Goal: Transaction & Acquisition: Download file/media

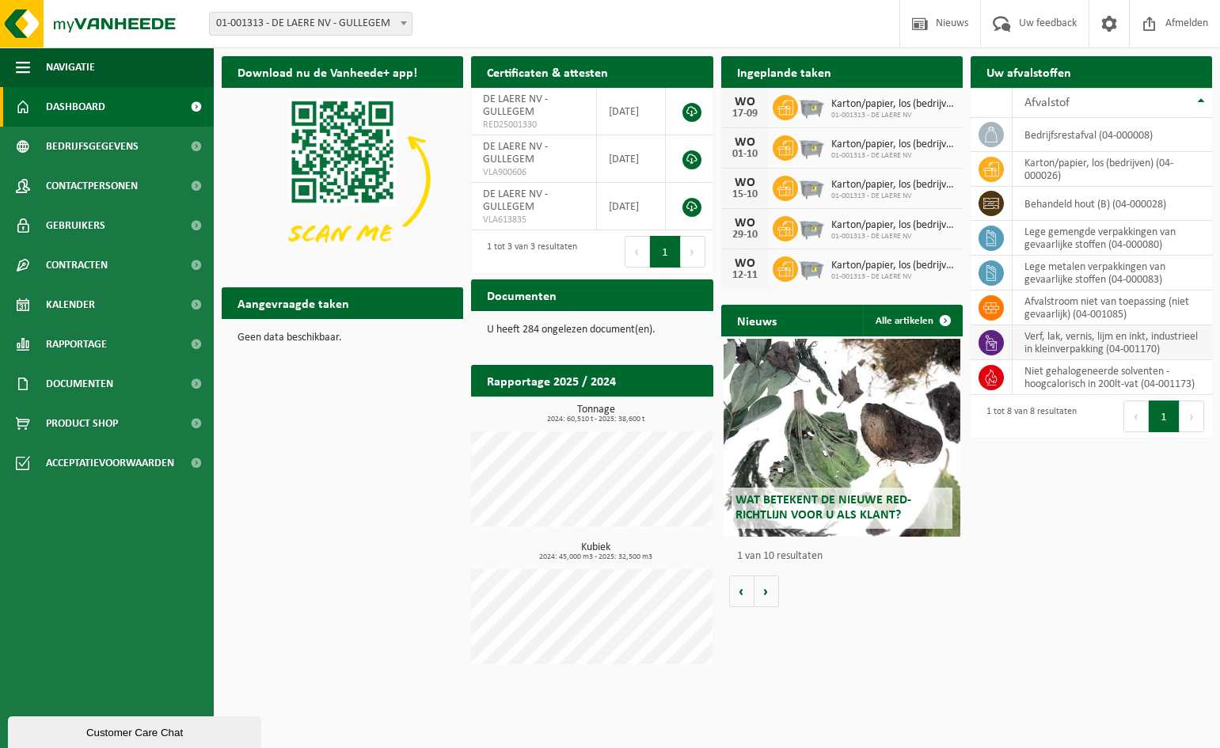
drag, startPoint x: 992, startPoint y: 351, endPoint x: 1032, endPoint y: 352, distance: 39.6
click at [993, 351] on icon at bounding box center [992, 343] width 16 height 16
click at [1167, 344] on td "verf, lak, vernis, lijm en inkt, industrieel in kleinverpakking (04-001170)" at bounding box center [1113, 342] width 200 height 35
click at [1120, 347] on td "verf, lak, vernis, lijm en inkt, industrieel in kleinverpakking (04-001170)" at bounding box center [1113, 342] width 200 height 35
click at [1080, 350] on td "verf, lak, vernis, lijm en inkt, industrieel in kleinverpakking (04-001170)" at bounding box center [1113, 342] width 200 height 35
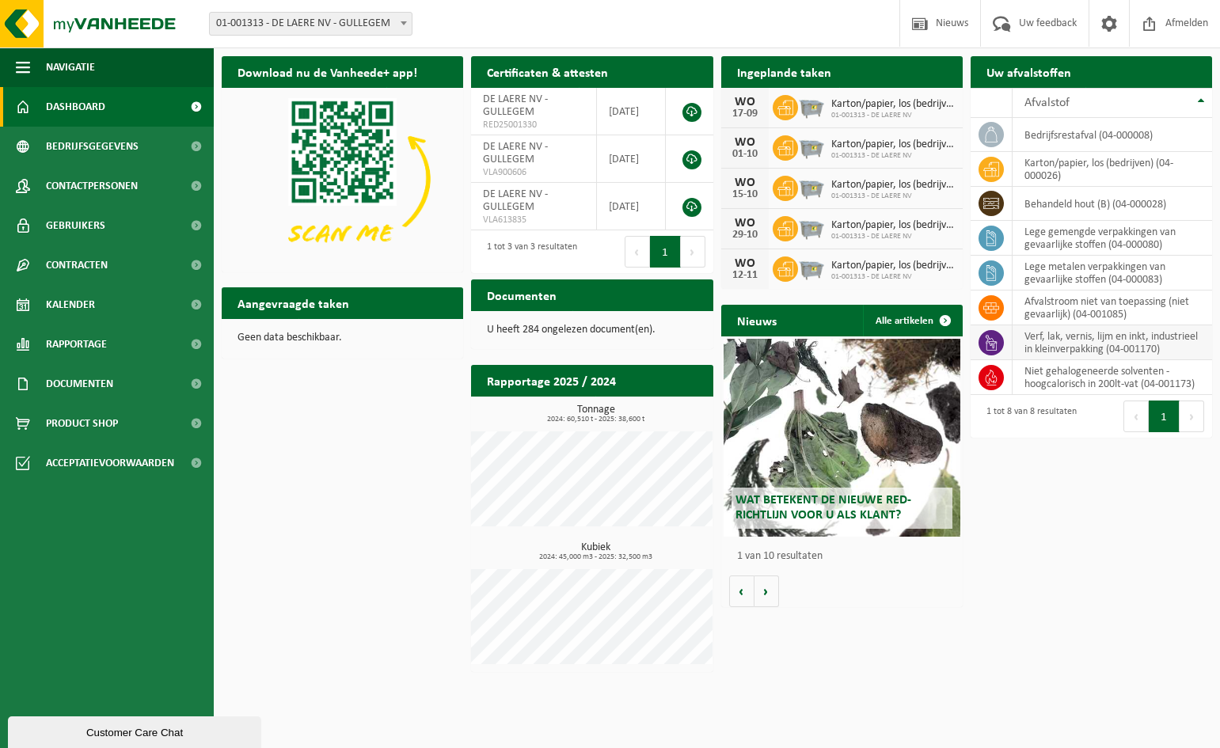
click at [984, 347] on icon at bounding box center [992, 343] width 16 height 16
click at [1072, 345] on td "verf, lak, vernis, lijm en inkt, industrieel in kleinverpakking (04-001170)" at bounding box center [1113, 342] width 200 height 35
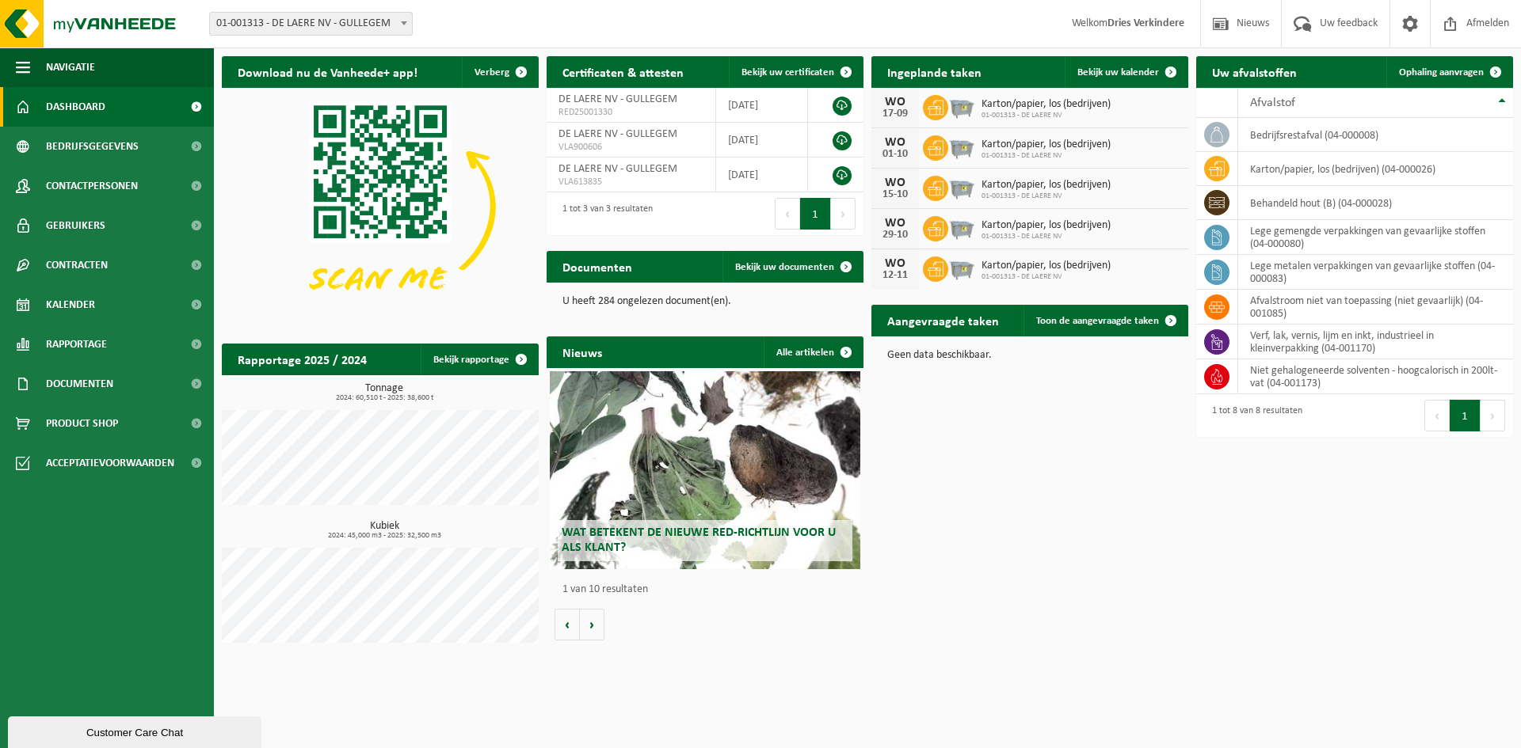
click at [1220, 413] on button "Volgende" at bounding box center [1492, 416] width 25 height 32
click at [1220, 415] on button "Vorige" at bounding box center [1436, 416] width 25 height 32
click at [1220, 347] on td "verf, lak, vernis, lijm en inkt, industrieel in kleinverpakking (04-001170)" at bounding box center [1375, 342] width 275 height 35
click at [91, 421] on span "Product Shop" at bounding box center [82, 424] width 72 height 40
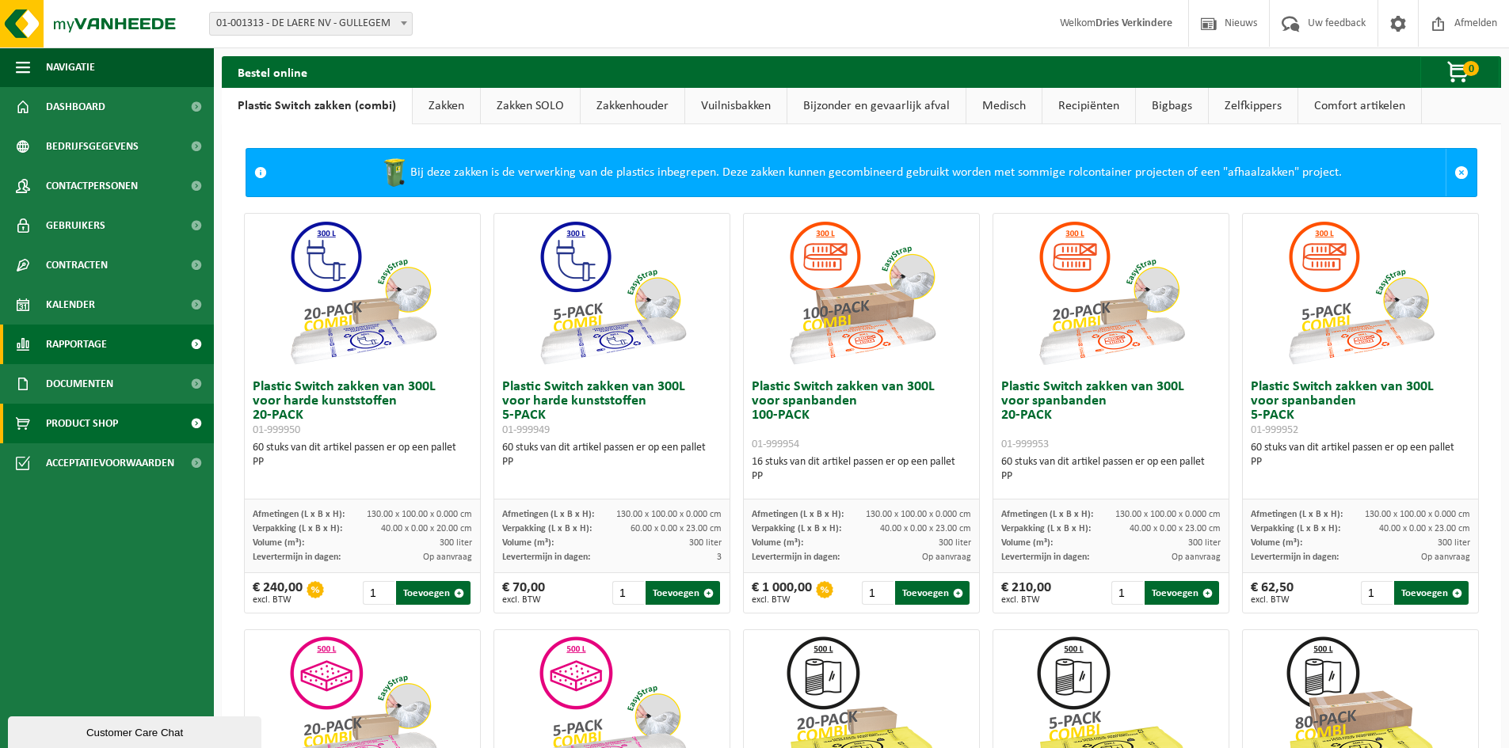
click at [82, 347] on span "Rapportage" at bounding box center [76, 345] width 61 height 40
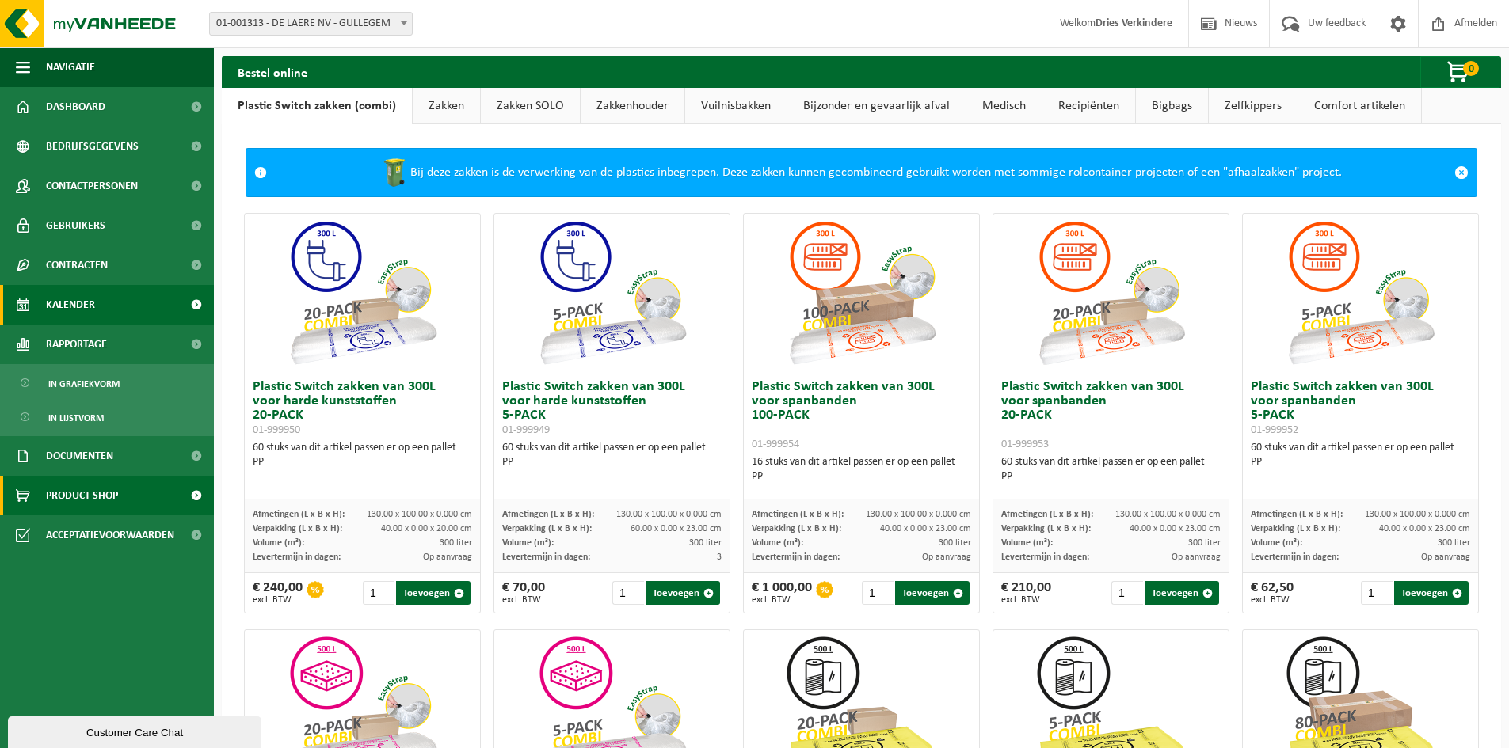
click at [89, 315] on span "Kalender" at bounding box center [70, 305] width 49 height 40
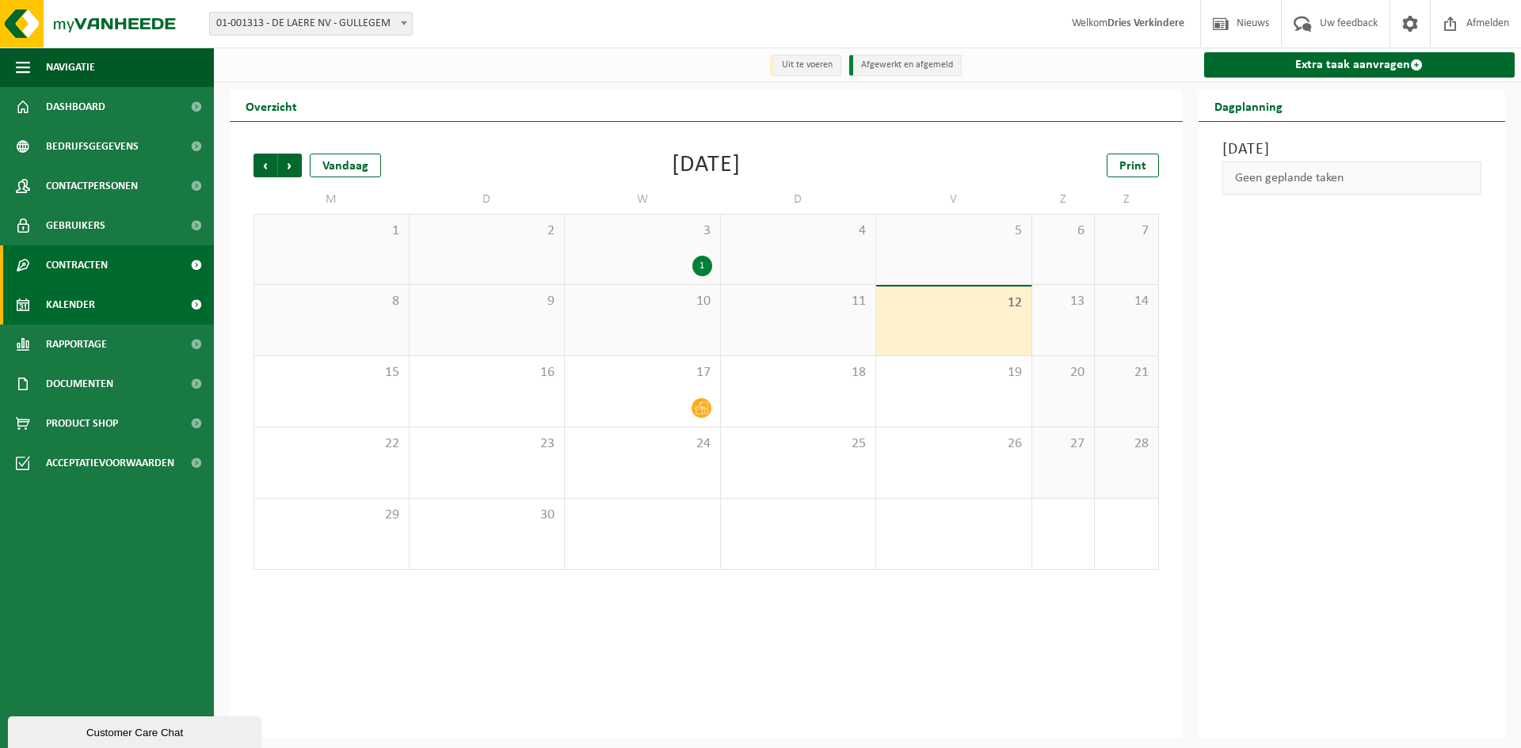
click at [101, 272] on span "Contracten" at bounding box center [77, 266] width 62 height 40
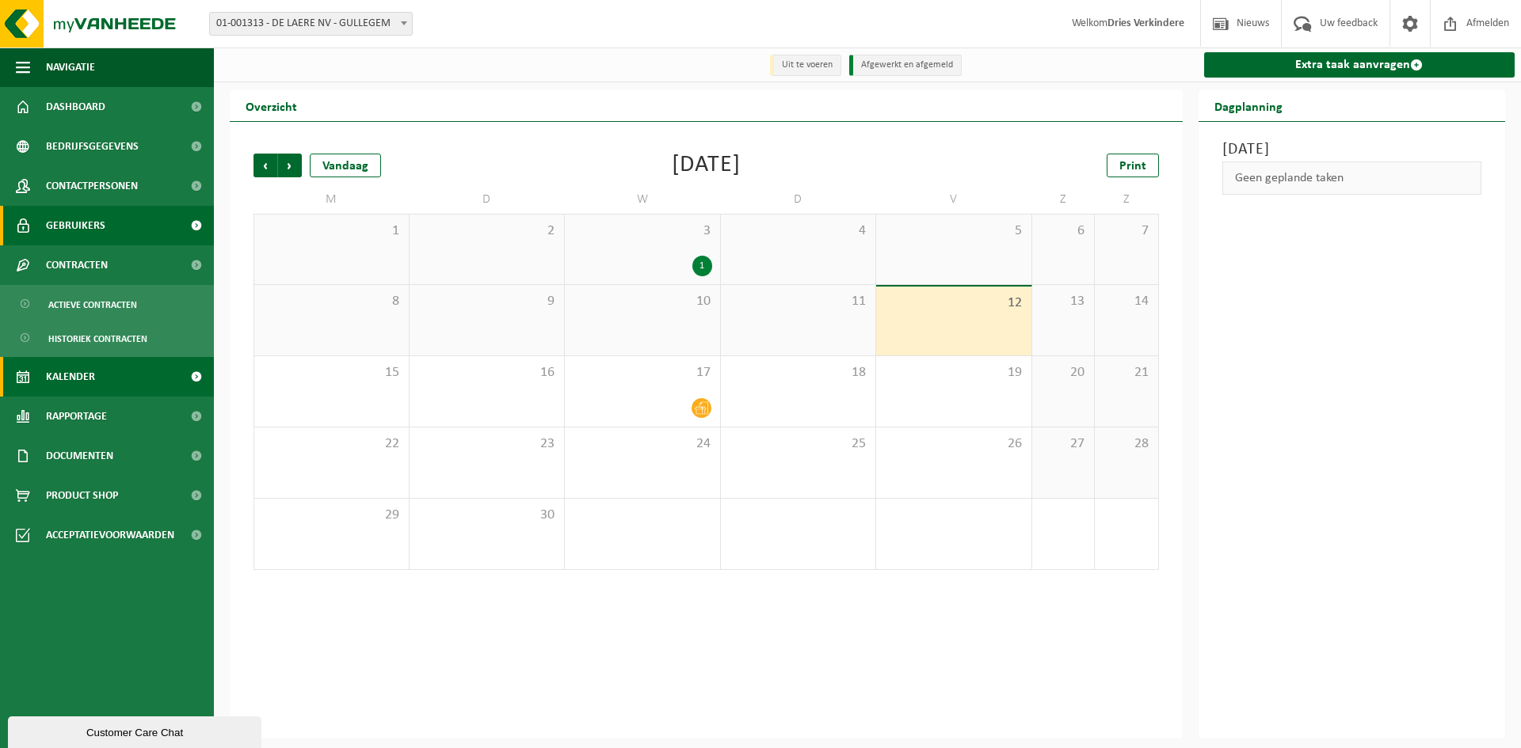
click at [95, 235] on span "Gebruikers" at bounding box center [75, 226] width 59 height 40
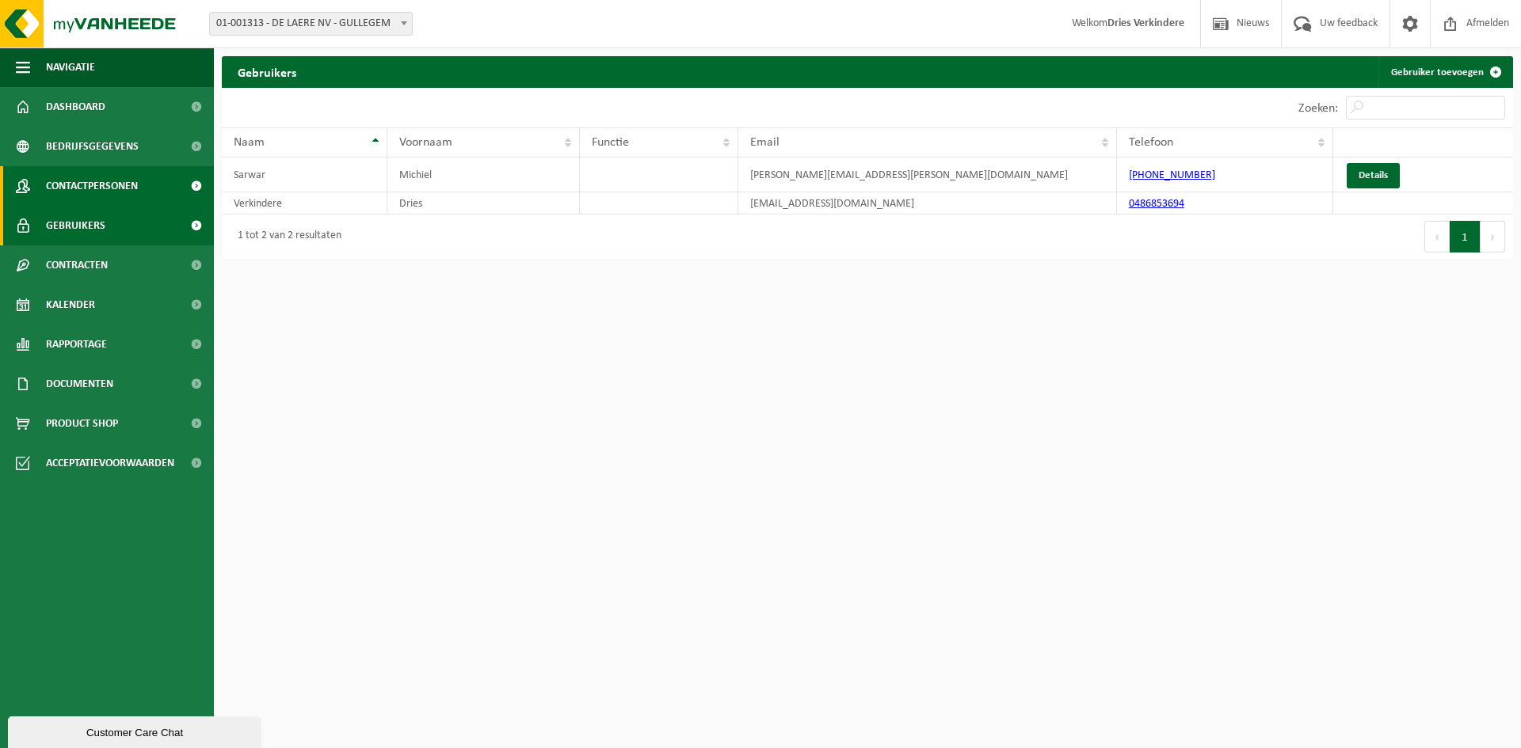
click at [93, 181] on span "Contactpersonen" at bounding box center [92, 186] width 92 height 40
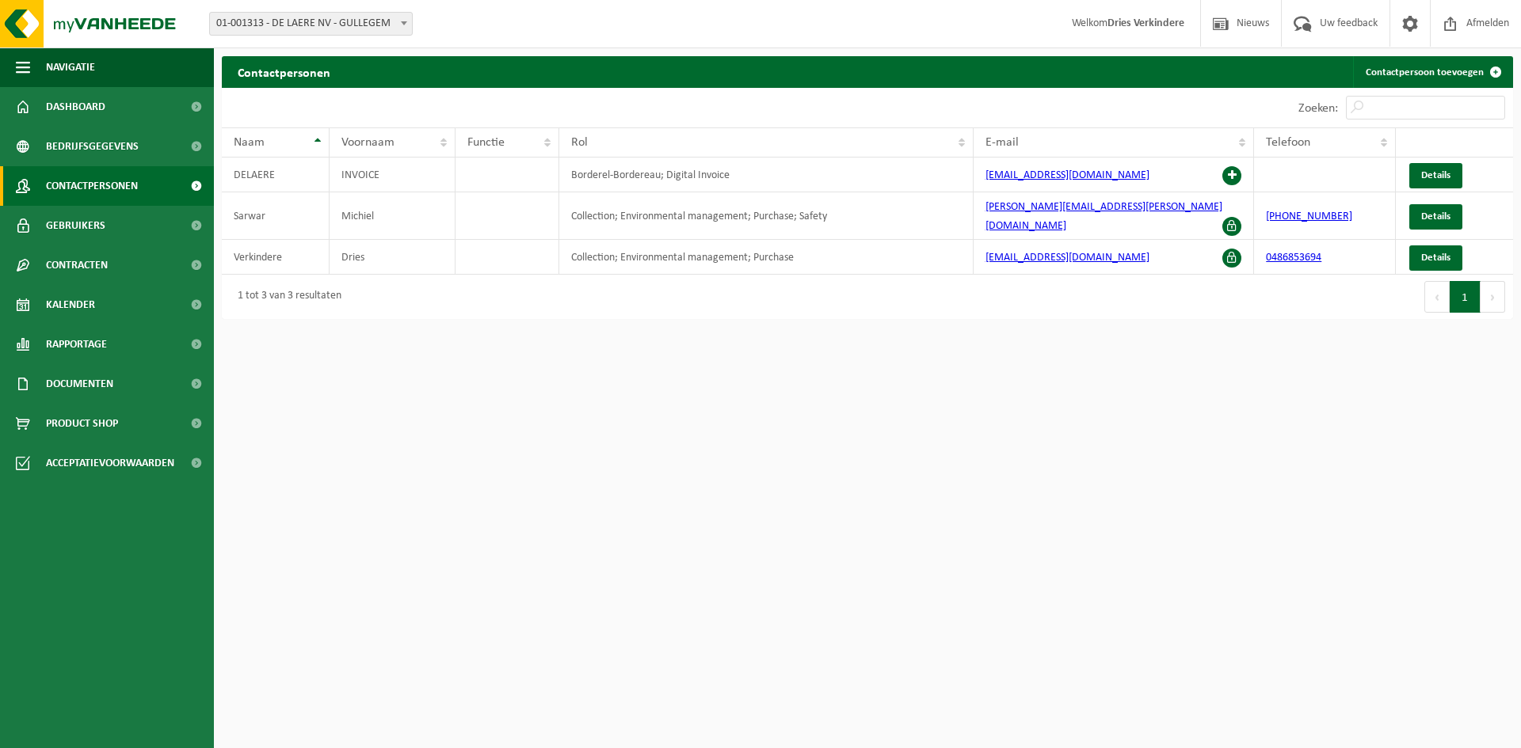
click at [104, 142] on span "Bedrijfsgegevens" at bounding box center [92, 147] width 93 height 40
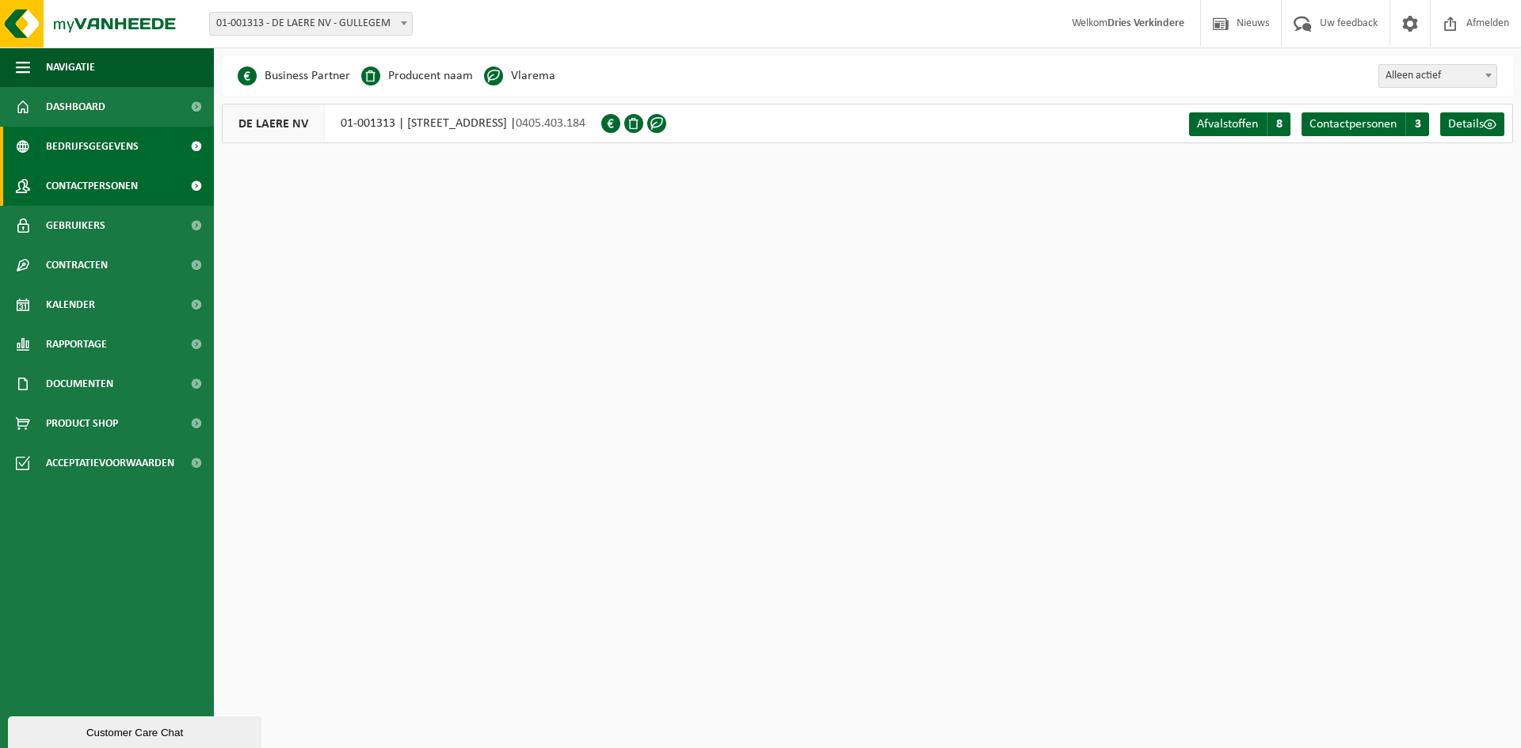
click at [97, 185] on span "Contactpersonen" at bounding box center [92, 186] width 92 height 40
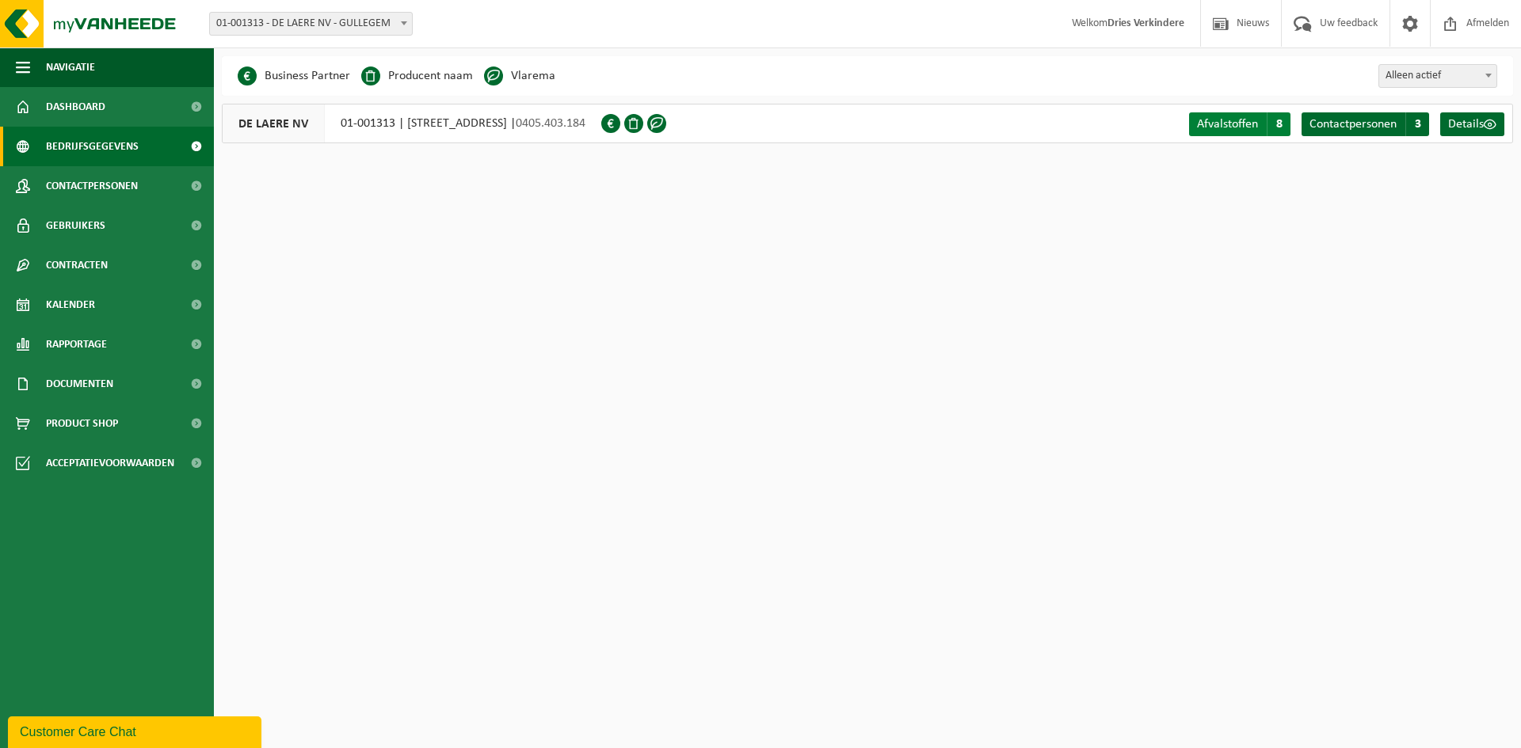
click at [1225, 123] on span "Afvalstoffen" at bounding box center [1227, 124] width 61 height 13
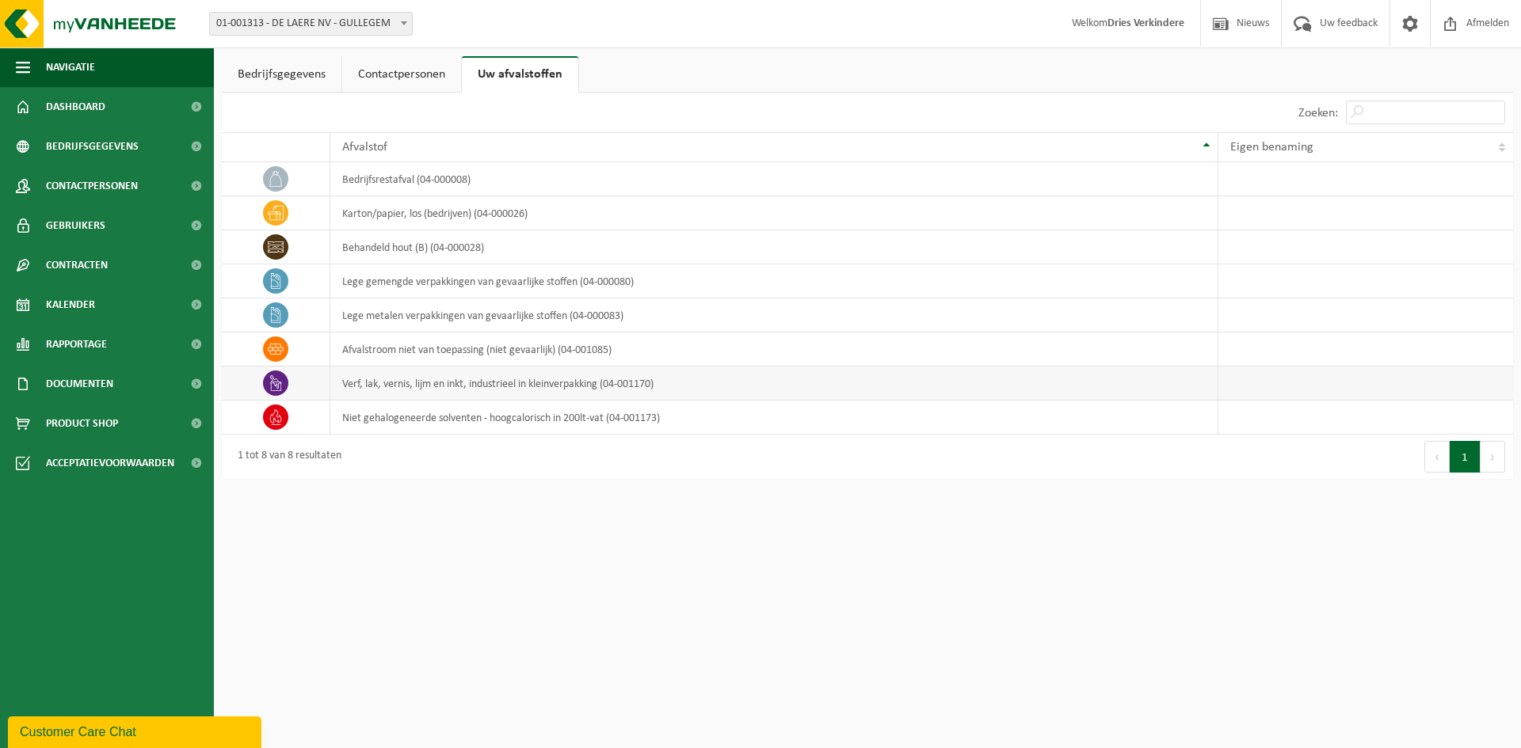
click at [272, 387] on icon at bounding box center [276, 383] width 16 height 16
click at [281, 420] on icon at bounding box center [276, 417] width 12 height 16
click at [283, 393] on span at bounding box center [275, 383] width 25 height 25
click at [287, 356] on td at bounding box center [276, 350] width 108 height 34
click at [287, 387] on span at bounding box center [275, 383] width 25 height 25
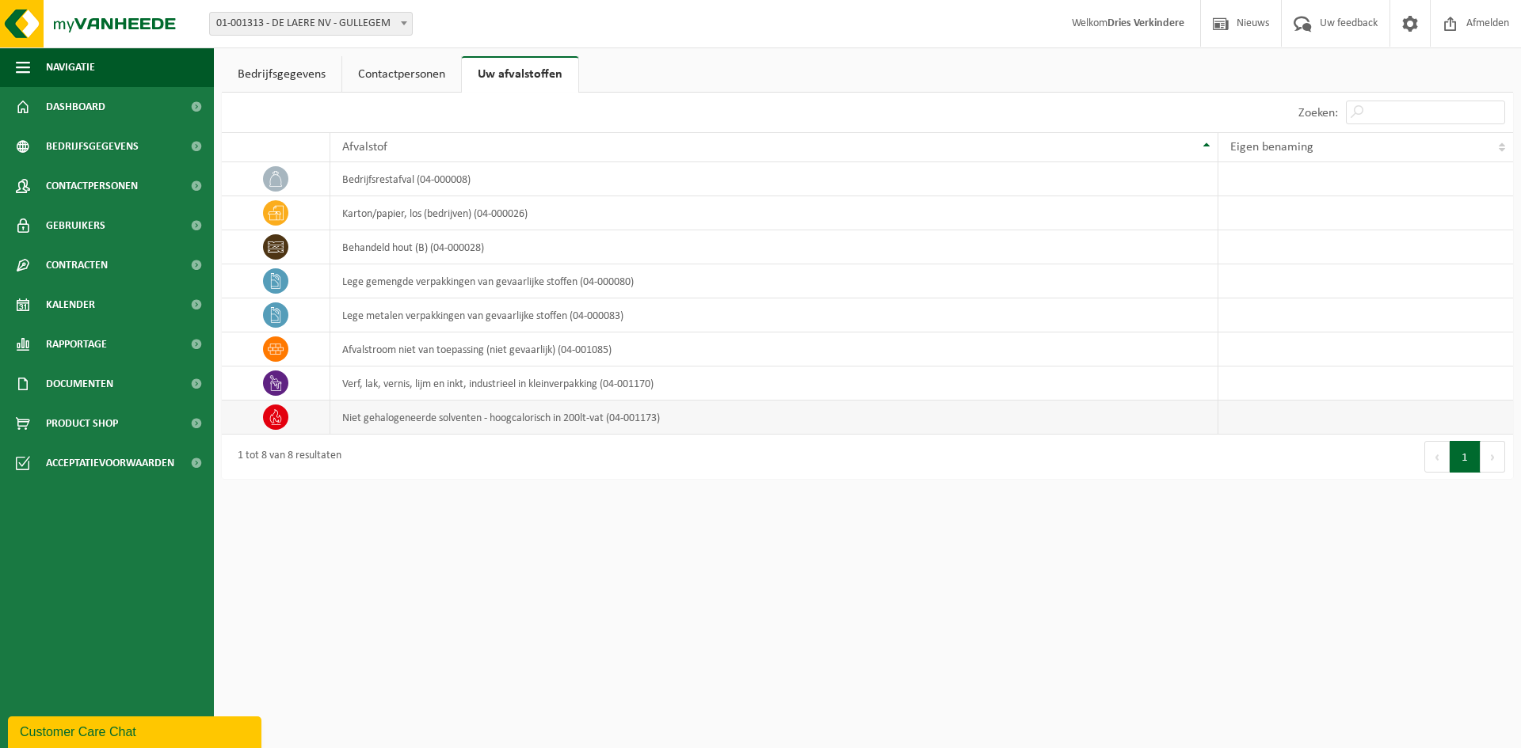
click at [284, 404] on td at bounding box center [276, 418] width 108 height 34
click at [283, 412] on icon at bounding box center [276, 417] width 16 height 16
click at [283, 375] on span at bounding box center [275, 383] width 25 height 25
click at [283, 351] on icon at bounding box center [276, 349] width 16 height 11
drag, startPoint x: 280, startPoint y: 387, endPoint x: 271, endPoint y: 405, distance: 20.5
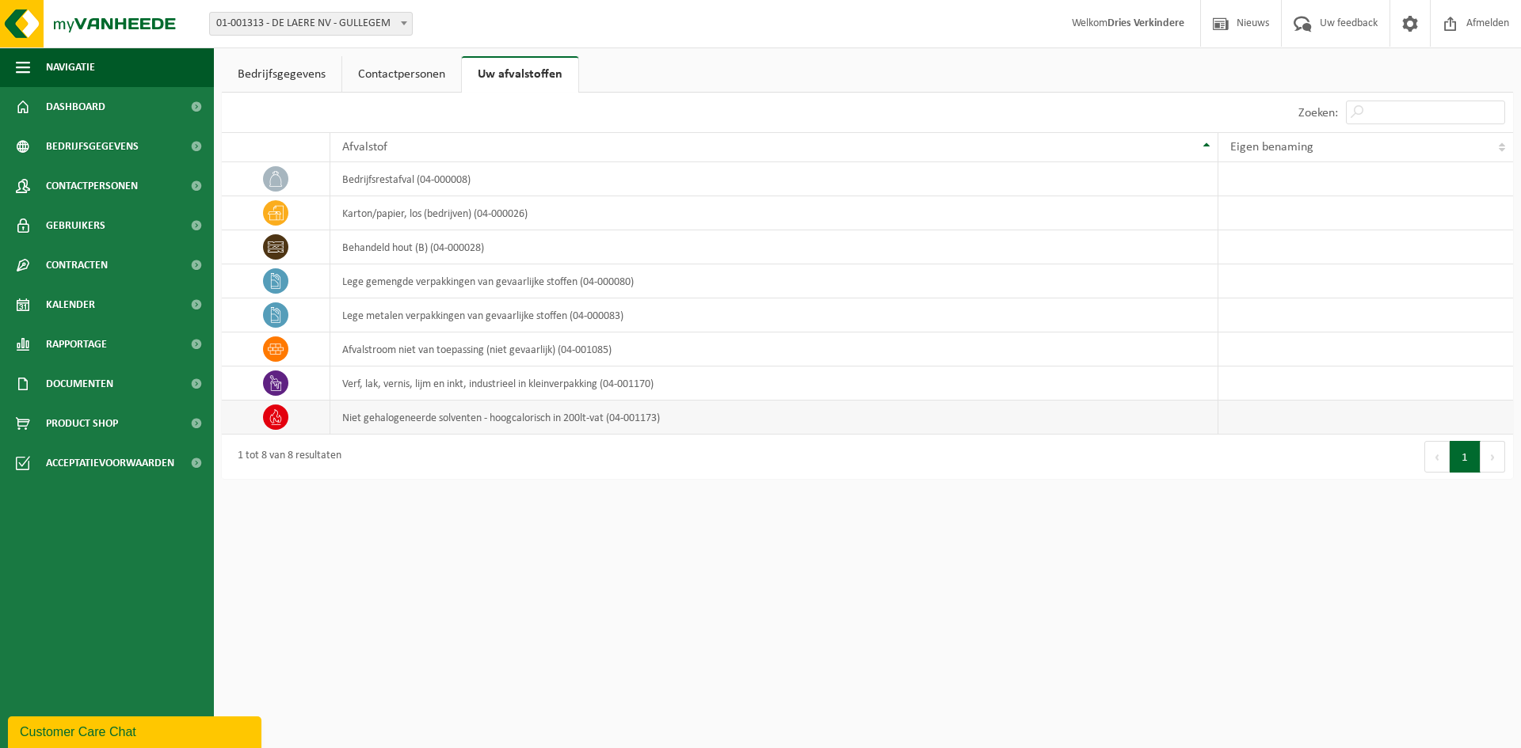
click at [280, 388] on icon at bounding box center [276, 383] width 16 height 16
click at [271, 406] on span at bounding box center [275, 417] width 25 height 25
click at [369, 319] on td "lege metalen verpakkingen van gevaarlijke stoffen (04-000083)" at bounding box center [774, 316] width 888 height 34
drag, startPoint x: 625, startPoint y: 308, endPoint x: 343, endPoint y: 314, distance: 282.0
click at [341, 318] on td "lege metalen verpakkingen van gevaarlijke stoffen (04-000083)" at bounding box center [774, 316] width 888 height 34
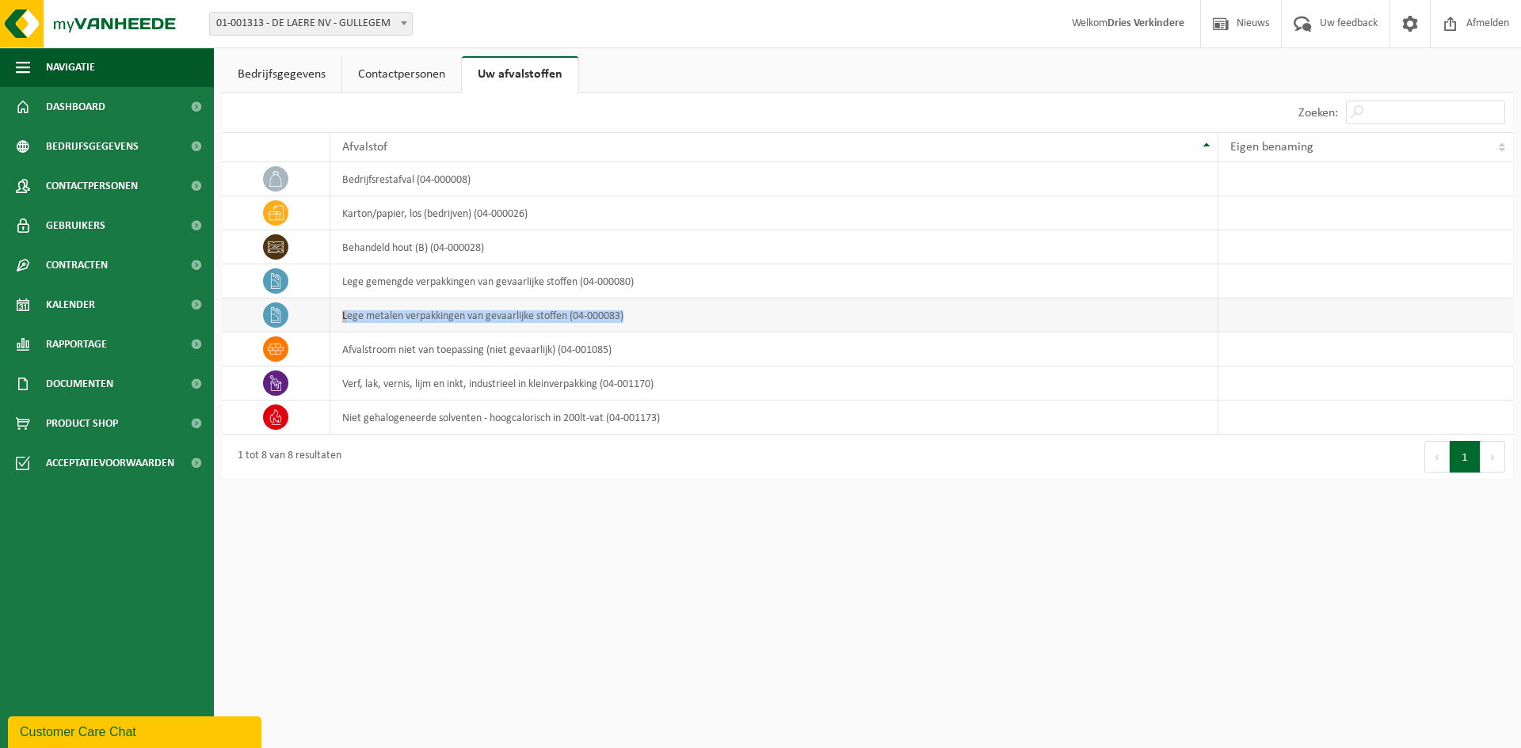
copy td "lege metalen verpakkingen van gevaarlijke stoffen (04-000083)"
click at [1375, 115] on input "Zoeken:" at bounding box center [1425, 113] width 159 height 24
paste input "lege metalen verpakkingen van gevaarlijke stoffen (04-000083)"
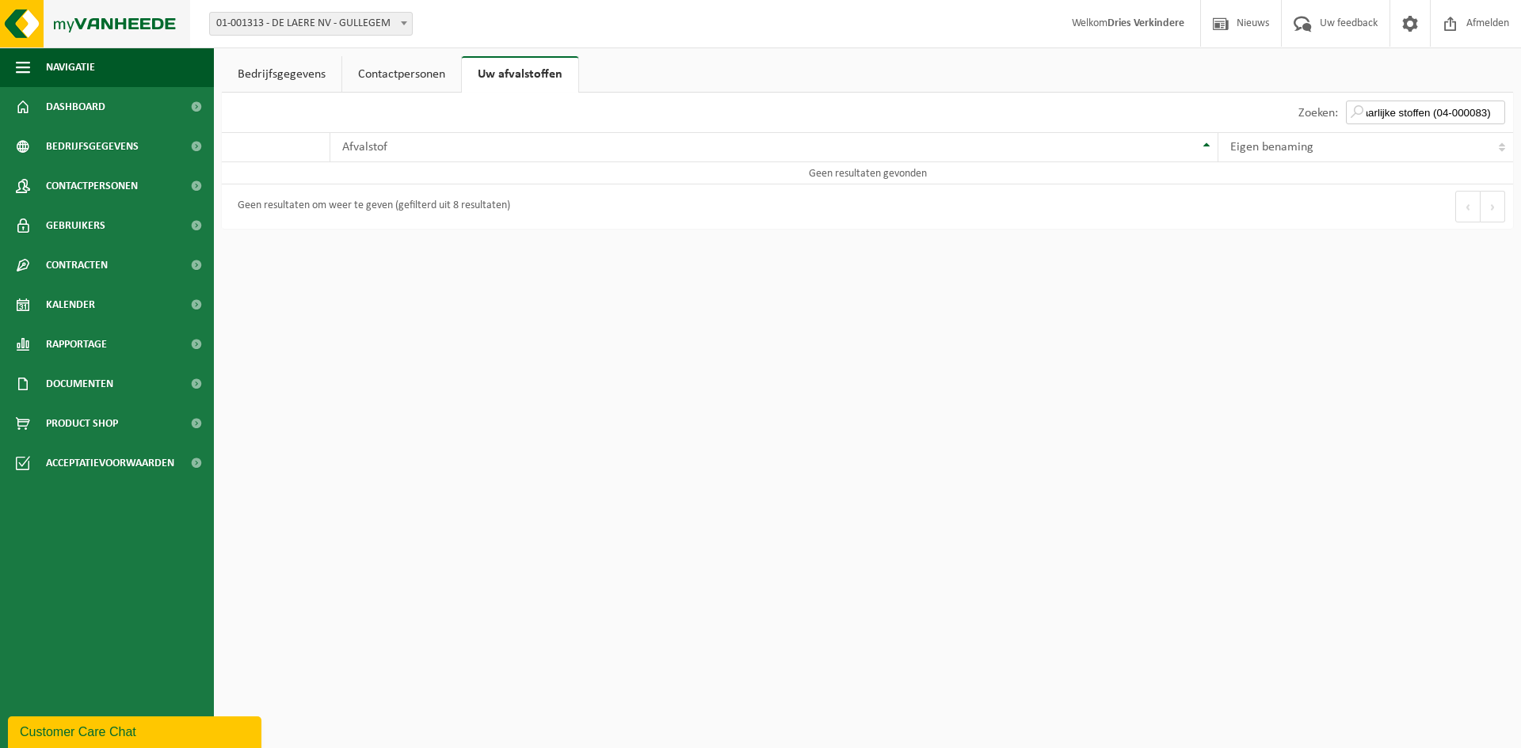
type input "lege metalen verpakkingen van gevaarlijke stoffen (04-000083)"
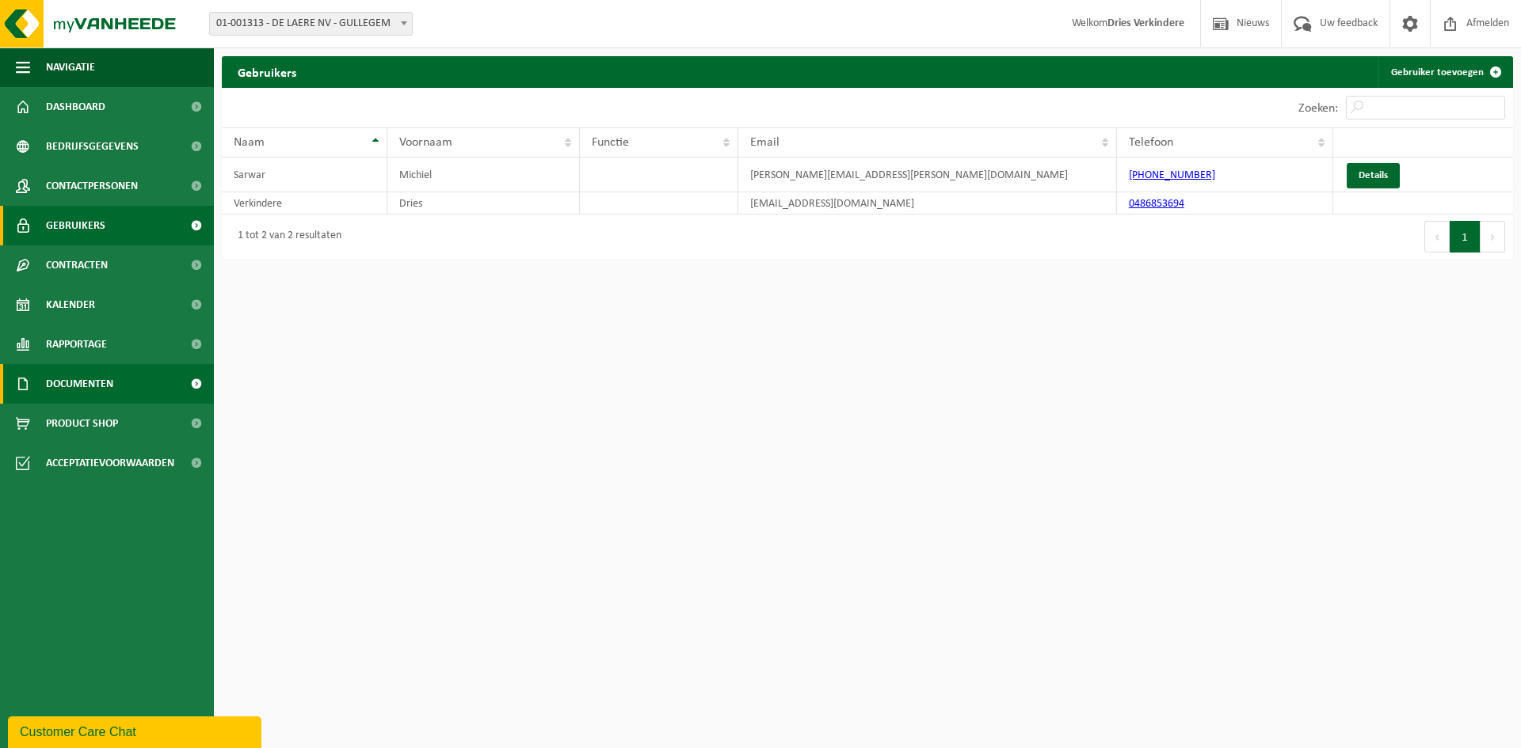
click at [82, 379] on span "Documenten" at bounding box center [79, 384] width 67 height 40
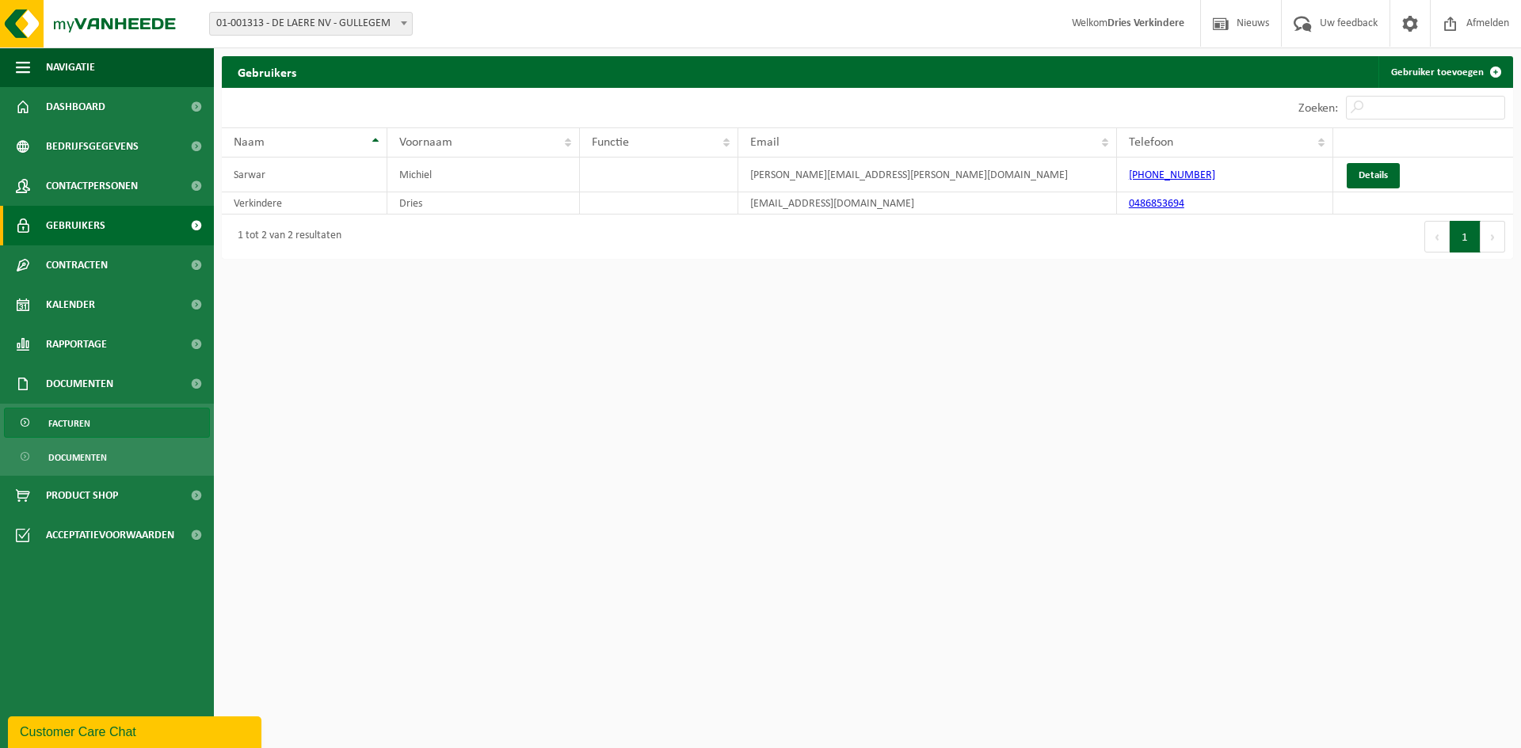
click at [69, 428] on span "Facturen" at bounding box center [69, 424] width 42 height 30
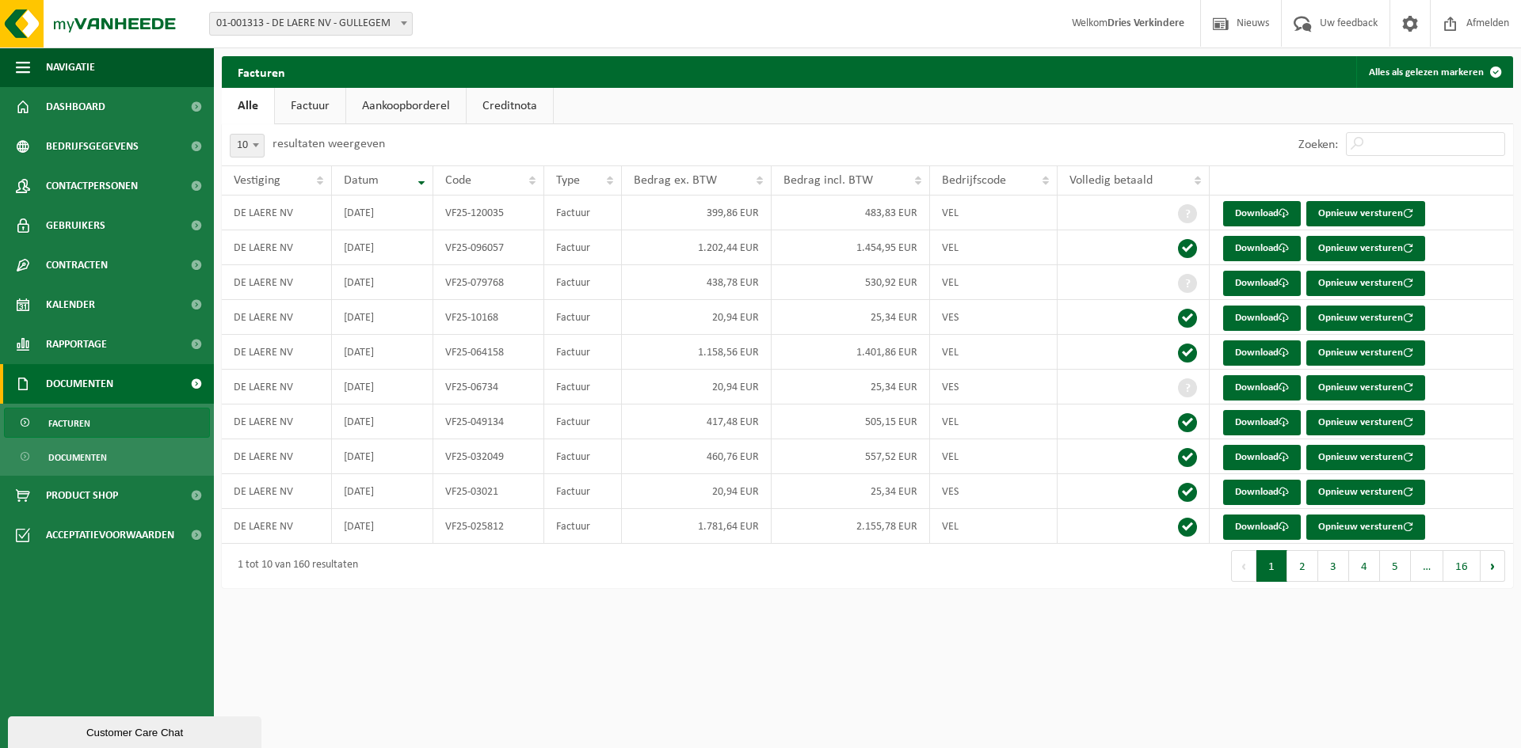
click at [306, 103] on link "Factuur" at bounding box center [310, 106] width 70 height 36
click at [249, 112] on link "Alle" at bounding box center [247, 106] width 51 height 36
click at [1266, 356] on link "Download" at bounding box center [1262, 353] width 78 height 25
